Goal: Task Accomplishment & Management: Use online tool/utility

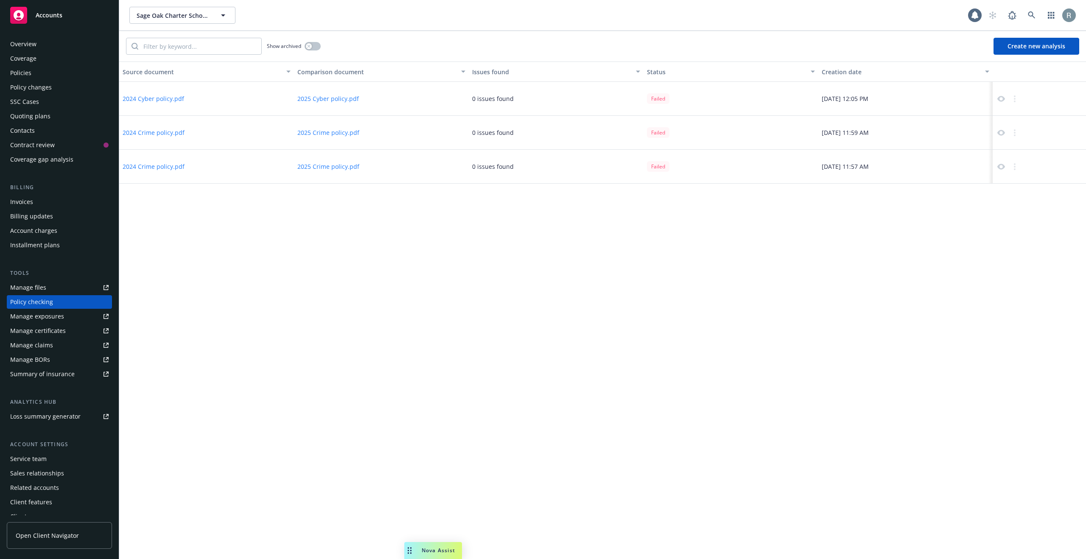
scroll to position [8, 0]
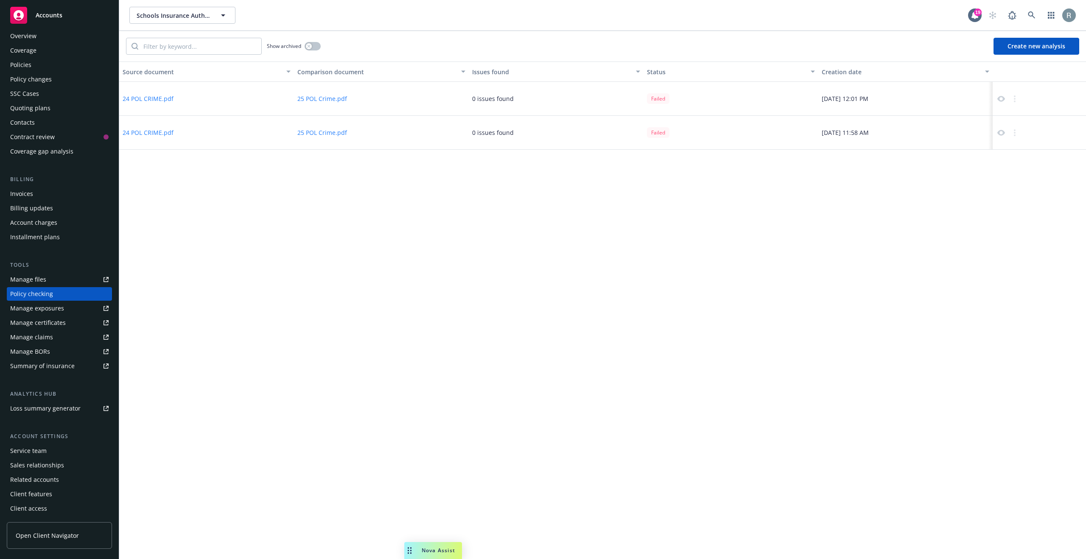
click at [1002, 98] on icon at bounding box center [1001, 99] width 8 height 8
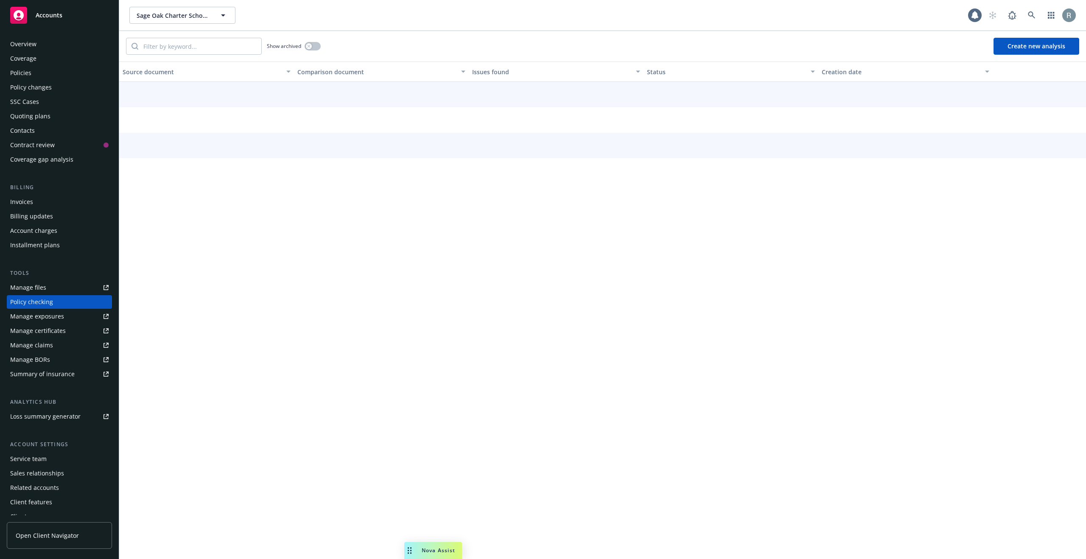
scroll to position [8, 0]
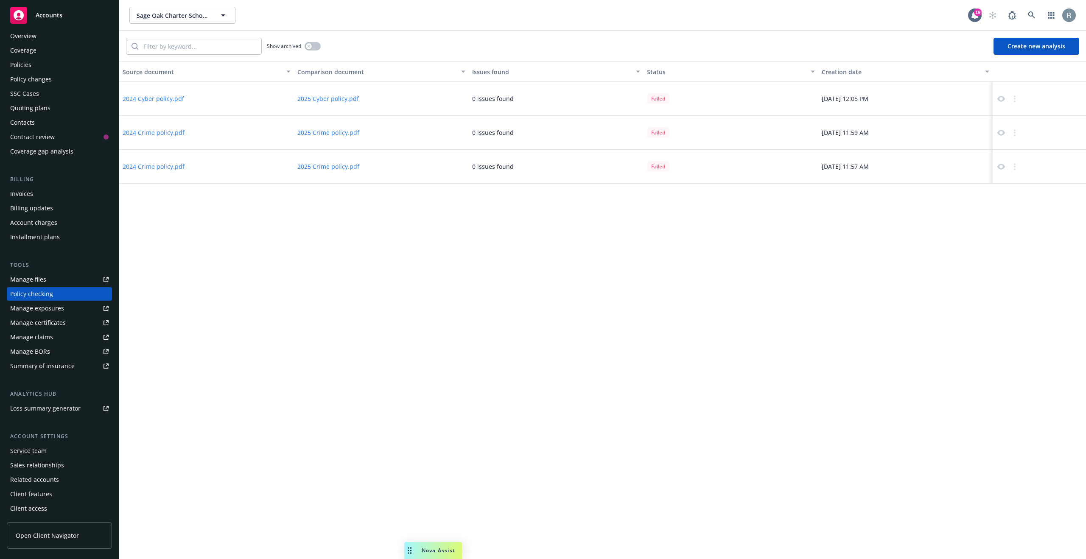
click at [1004, 98] on icon at bounding box center [1001, 99] width 8 height 6
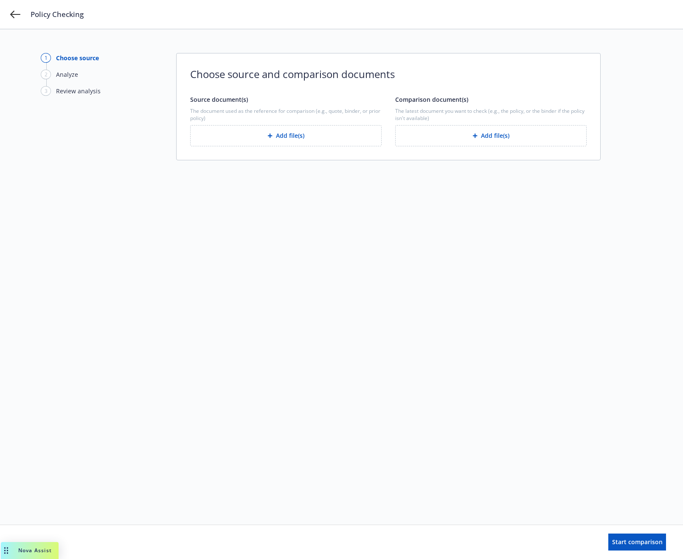
click at [606, 184] on div "1 Choose source 2 Analyze 3 Review analysis Choose source and comparison docume…" at bounding box center [341, 277] width 601 height 448
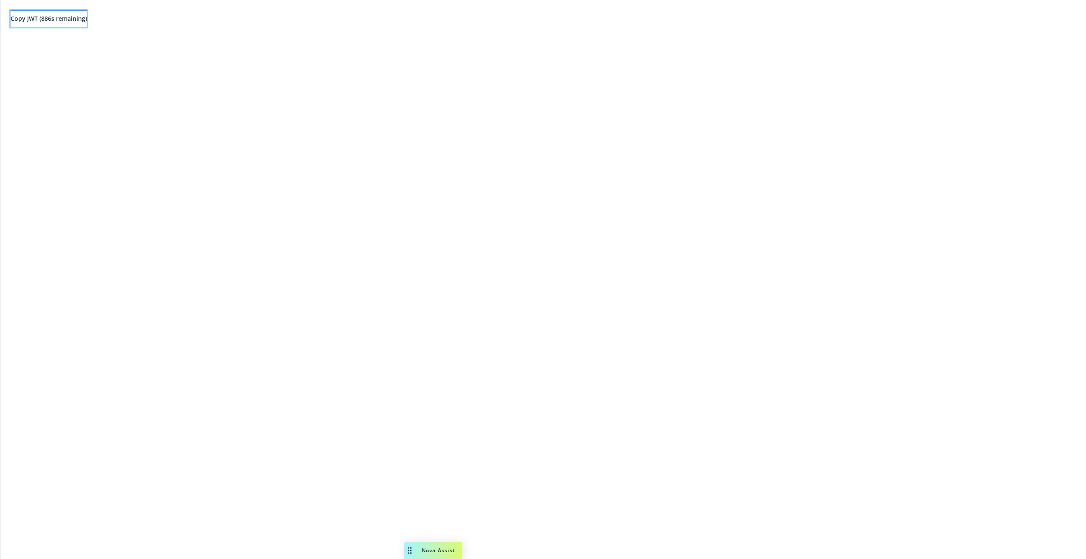
click at [75, 19] on span "Copy JWT ( 886 s remaining)" at bounding box center [49, 18] width 76 height 8
